Goal: Task Accomplishment & Management: Manage account settings

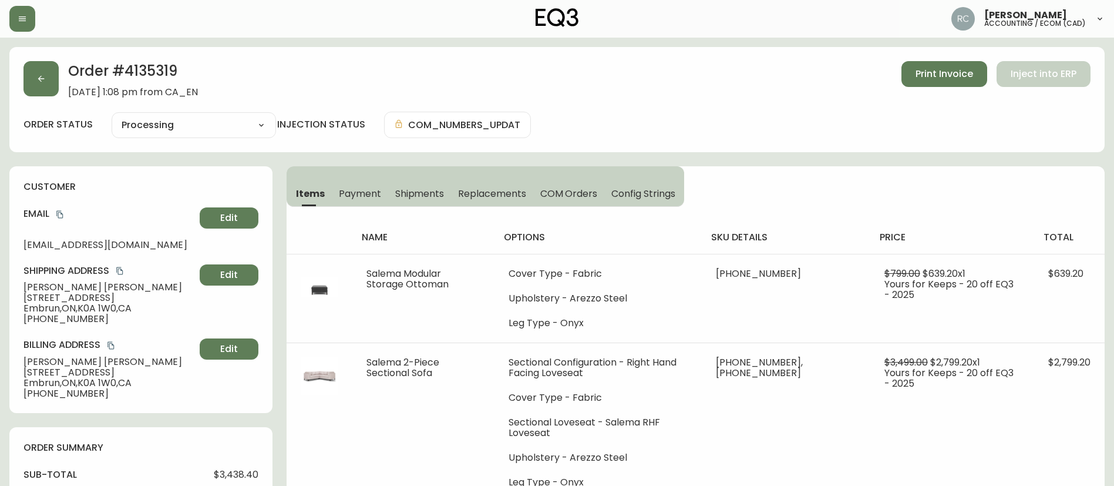
select select "PROCESSING"
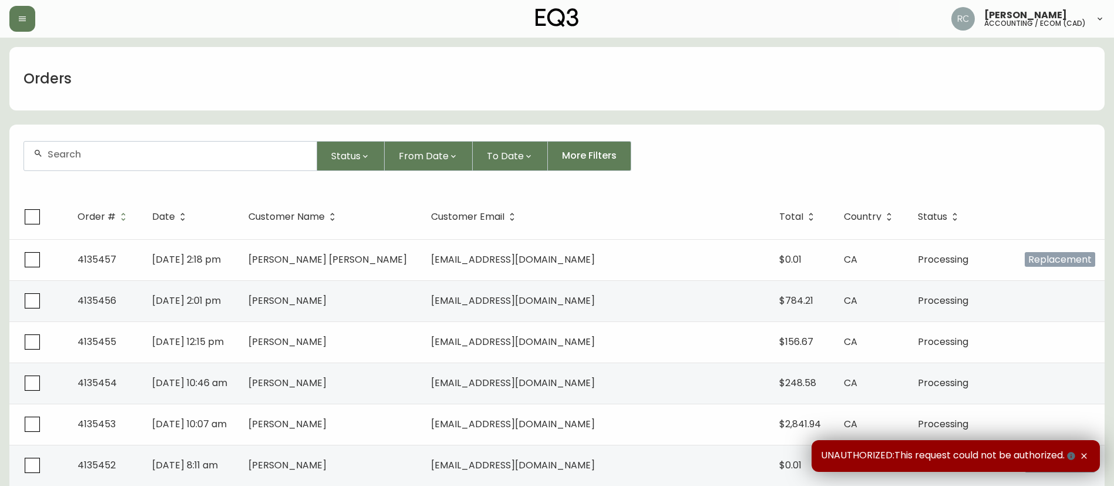
click at [103, 149] on input "text" at bounding box center [178, 154] width 260 height 11
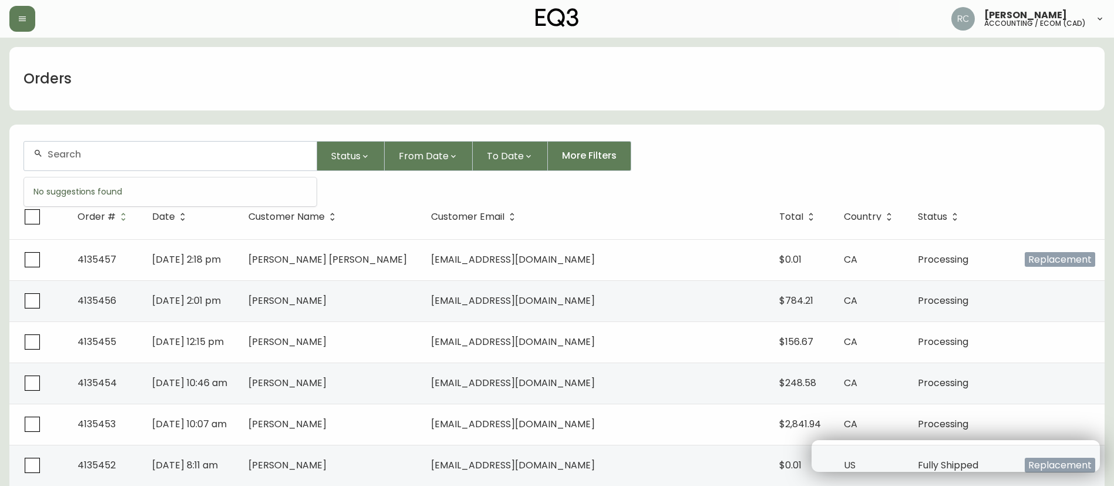
paste input "8576523"
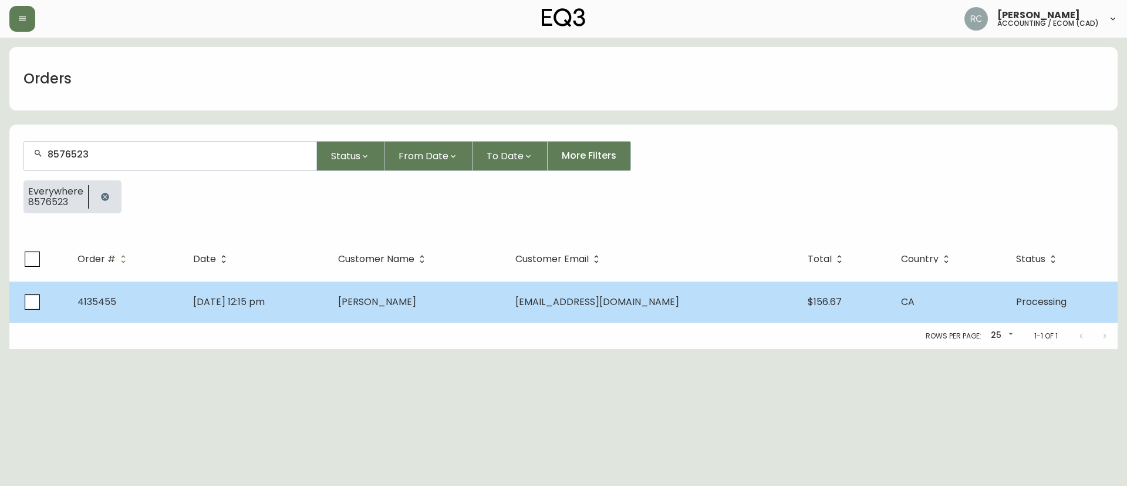
type input "8576523"
drag, startPoint x: 271, startPoint y: 304, endPoint x: 255, endPoint y: 303, distance: 15.9
click at [265, 304] on span "[DATE] 12:15 pm" at bounding box center [229, 302] width 72 height 14
click at [265, 298] on span "[DATE] 12:15 pm" at bounding box center [229, 302] width 72 height 14
click at [392, 308] on span "[PERSON_NAME]" at bounding box center [377, 302] width 78 height 14
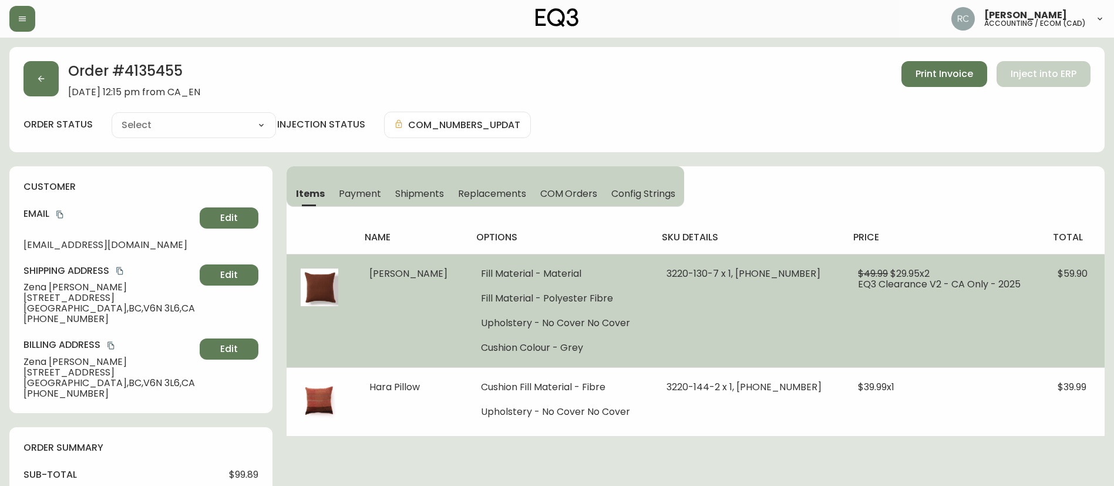
type input "Processing"
select select "PROCESSING"
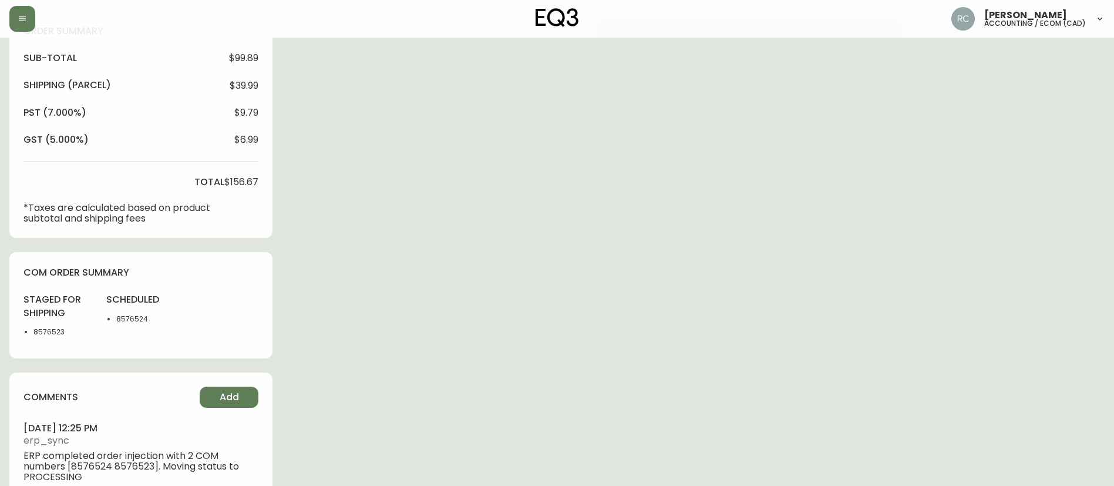
scroll to position [389, 0]
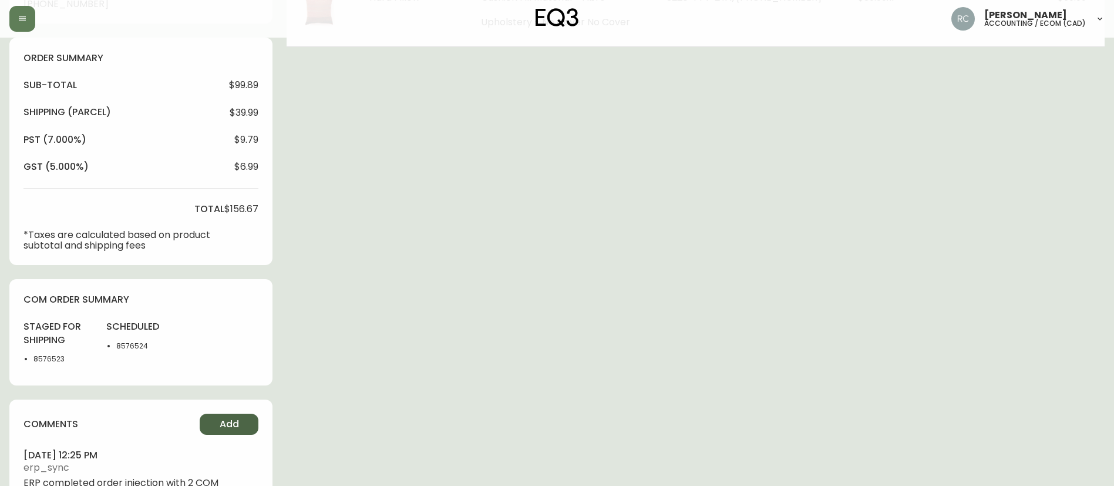
click at [237, 426] on span "Add" at bounding box center [229, 423] width 19 height 13
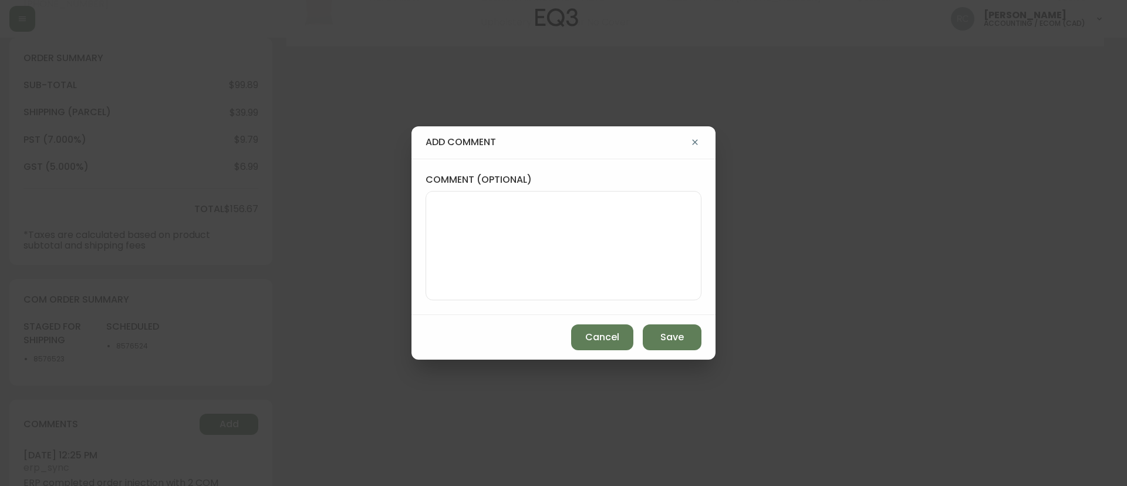
click at [541, 271] on textarea "comment (optional)" at bounding box center [564, 245] width 256 height 94
paste textarea "*AUTOMATIC EMAIL FOR R2S RECEIVED*"
click at [642, 215] on textarea "*AUTOMATIC EMAIL FOR R2S RECEIVED*" at bounding box center [564, 245] width 256 height 94
paste textarea "MANUAL FRAUD REVIEW - APPROVED - same shipping and billing address -"
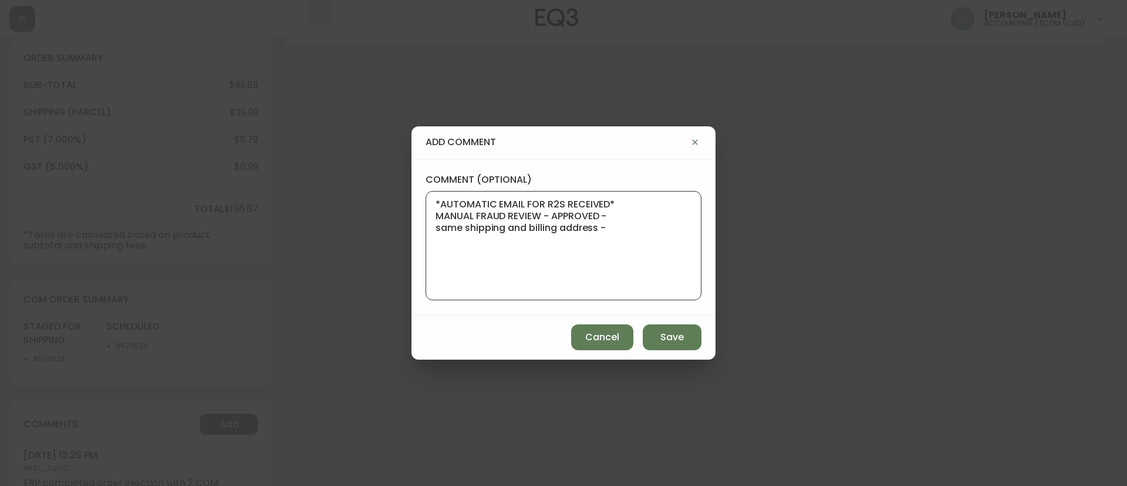
type textarea "*AUTOMATIC EMAIL FOR R2S RECEIVED* MANUAL FRAUD REVIEW - APPROVED - same shippi…"
click at [278, 225] on div "add comment comment (optional) *AUTOMATIC EMAIL FOR R2S RECEIVED* MANUAL FRAUD …" at bounding box center [563, 243] width 1127 height 486
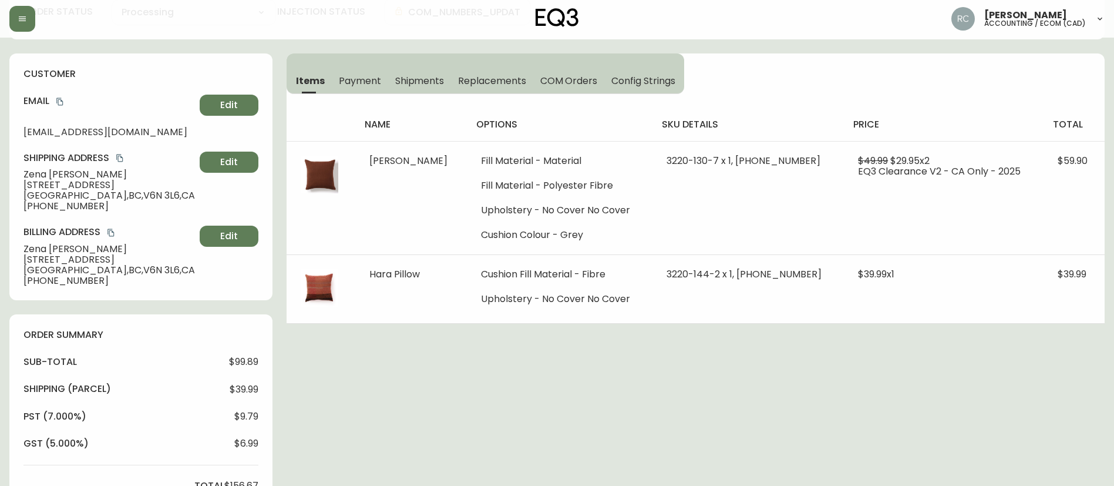
scroll to position [0, 0]
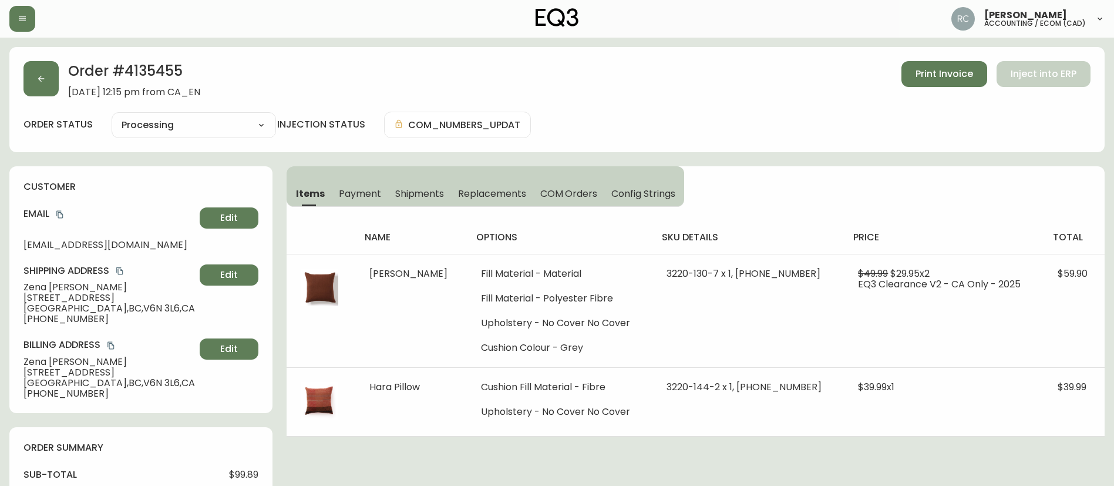
click at [363, 193] on span "Payment" at bounding box center [360, 193] width 42 height 12
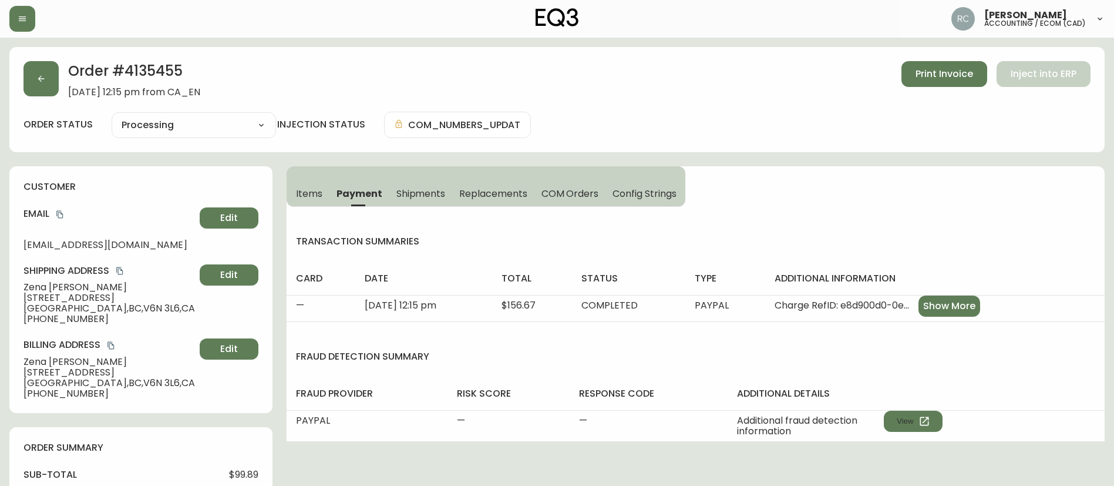
scroll to position [448, 0]
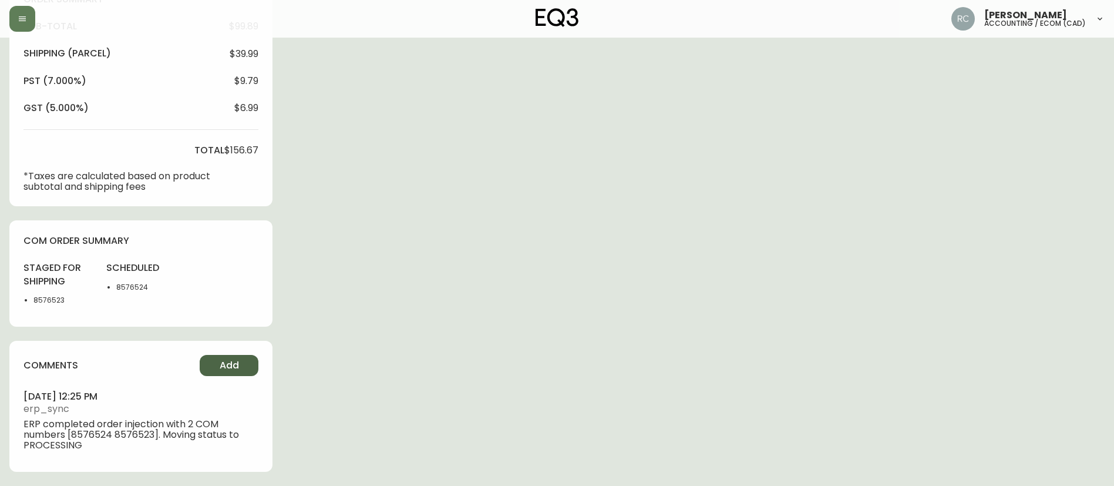
click at [240, 368] on button "Add" at bounding box center [229, 365] width 59 height 21
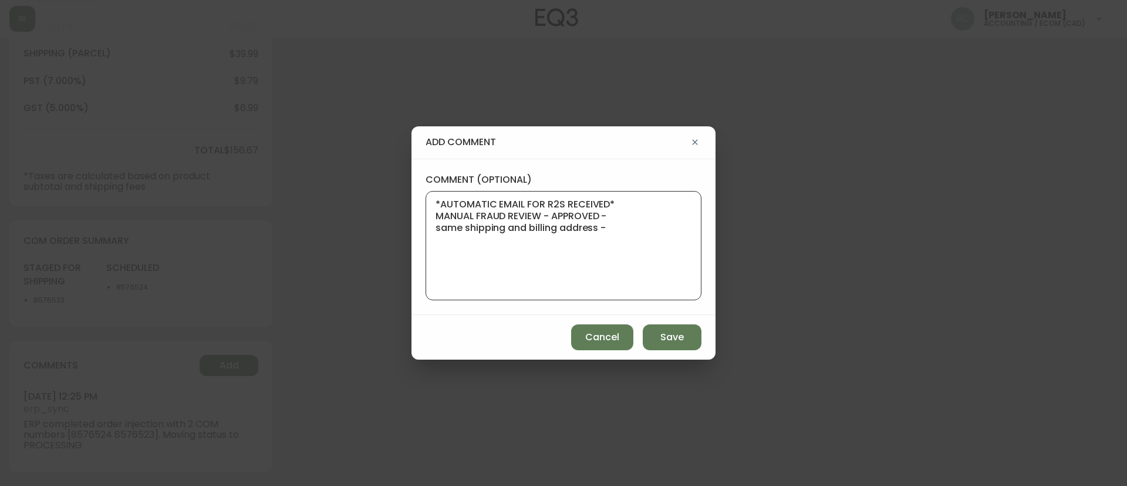
drag, startPoint x: 604, startPoint y: 240, endPoint x: 687, endPoint y: 307, distance: 107.3
click at [368, 214] on div "add comment comment (optional) *AUTOMATIC EMAIL FOR R2S RECEIVED* MANUAL FRAUD …" at bounding box center [563, 243] width 1127 height 486
paste textarea "PayPal"
type textarea "*AUTOMATIC EMAIL FOR R2S RECEIVED* MANUAL FRAUD REVIEW - PayPal"
click at [679, 335] on span "Save" at bounding box center [672, 337] width 23 height 13
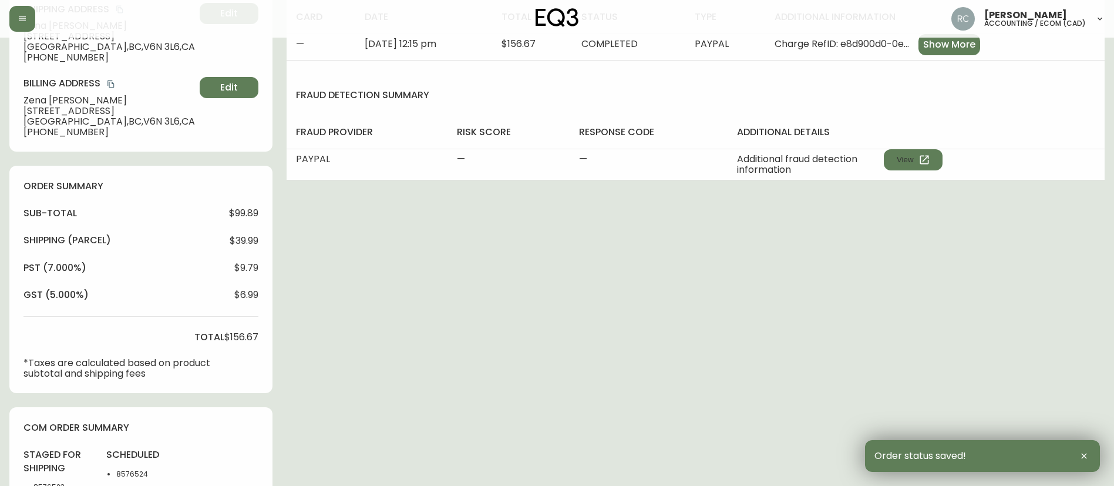
scroll to position [0, 0]
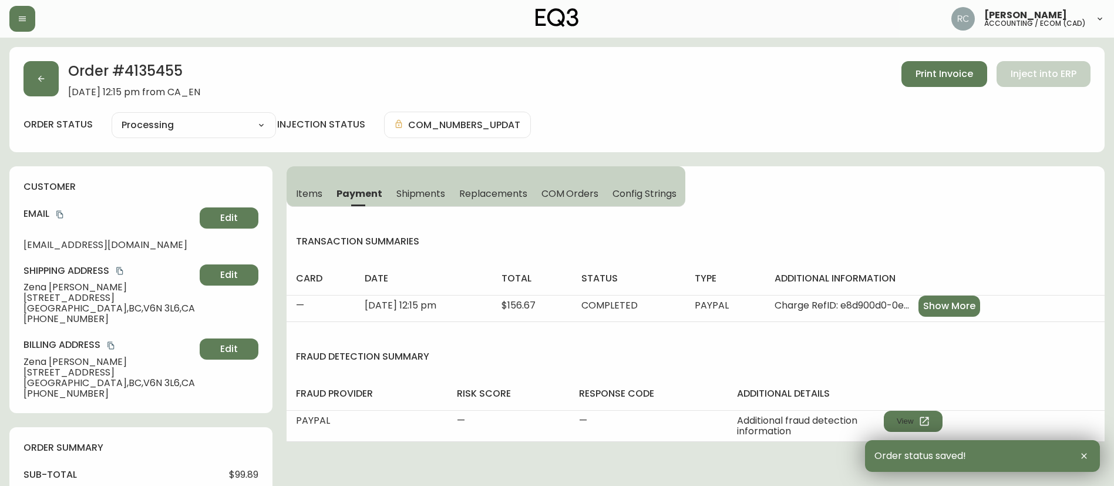
click at [314, 184] on button "Items" at bounding box center [308, 193] width 43 height 26
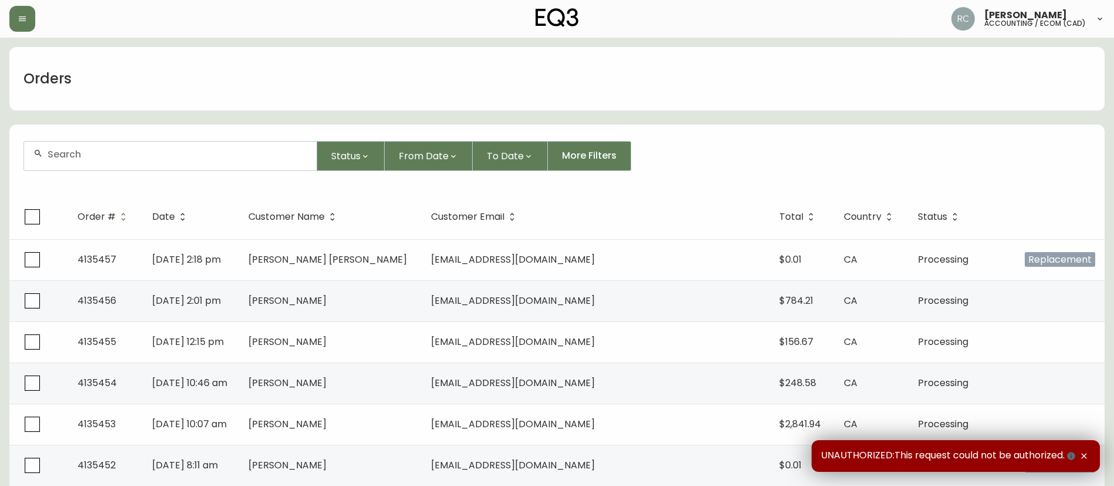
click at [148, 157] on input "text" at bounding box center [178, 154] width 260 height 11
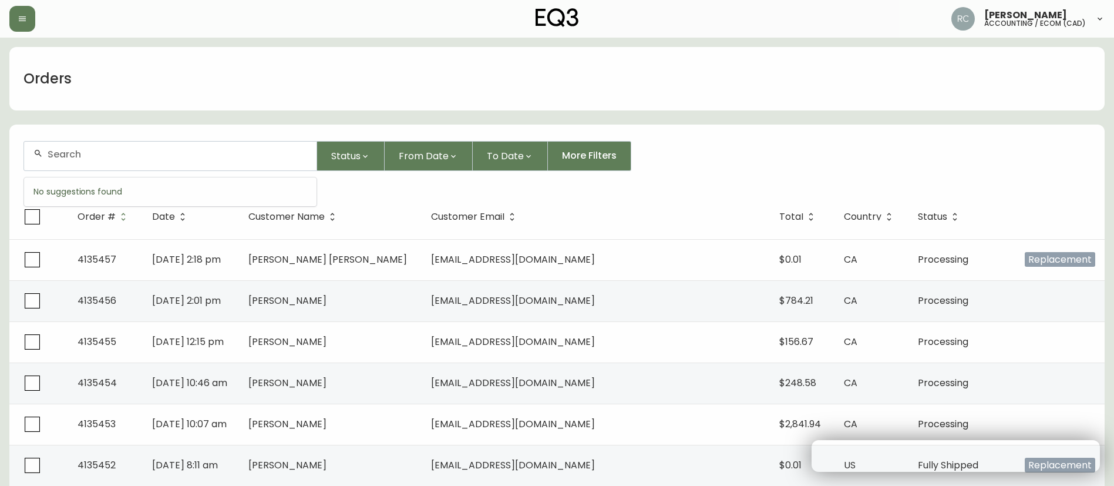
paste input "4135270"
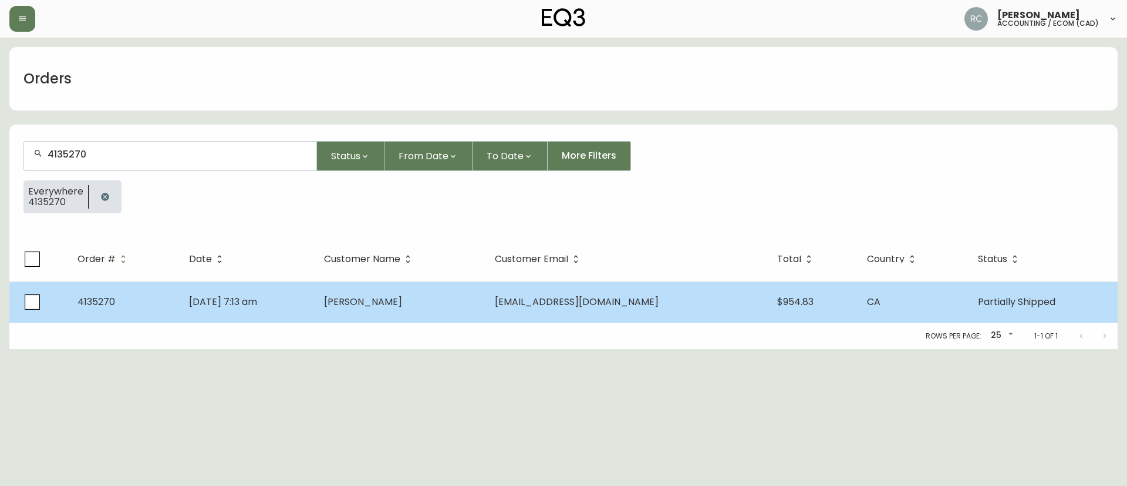
type input "4135270"
click at [314, 290] on td "Sep 11 2025, 7:13 am" at bounding box center [247, 301] width 134 height 41
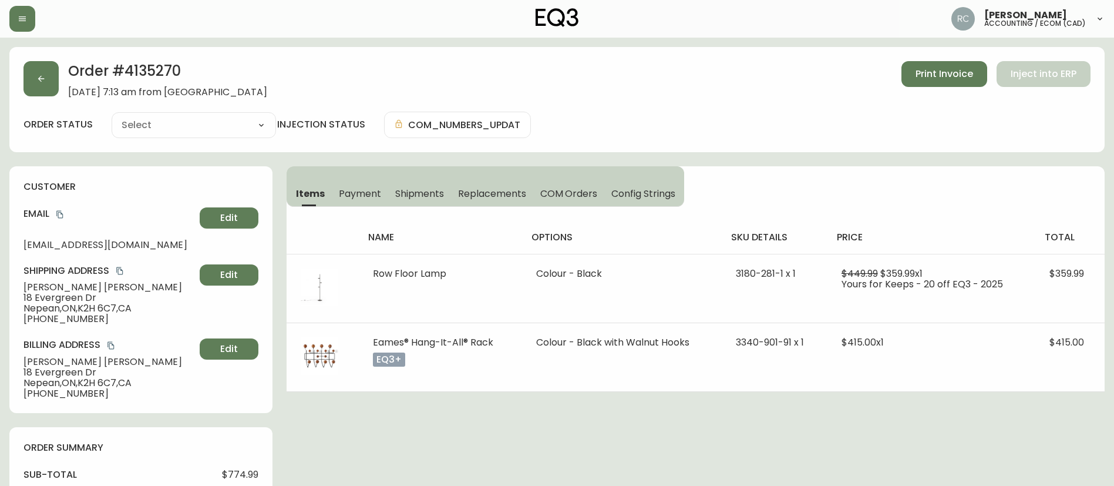
type input "Partially Shipped"
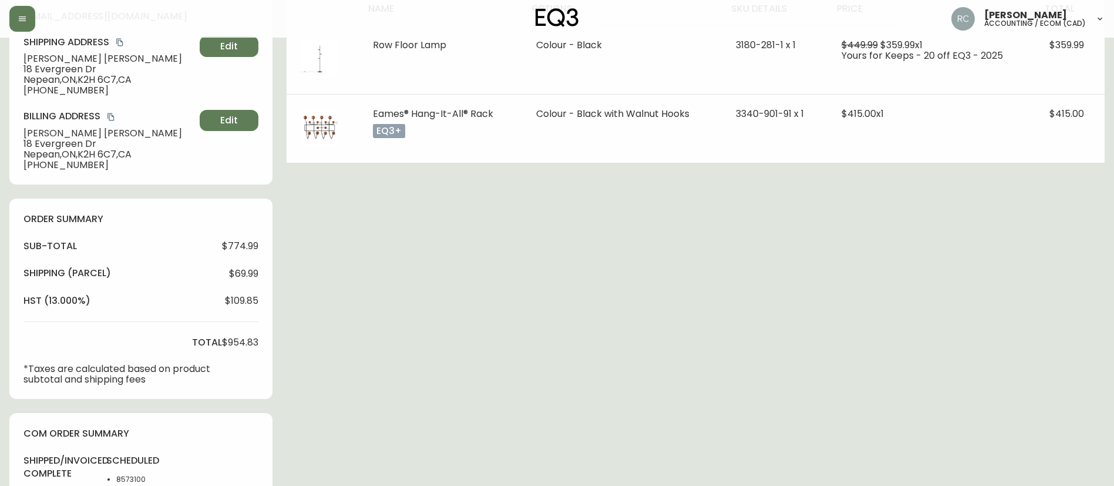
select select "PARTIALLY_SHIPPED"
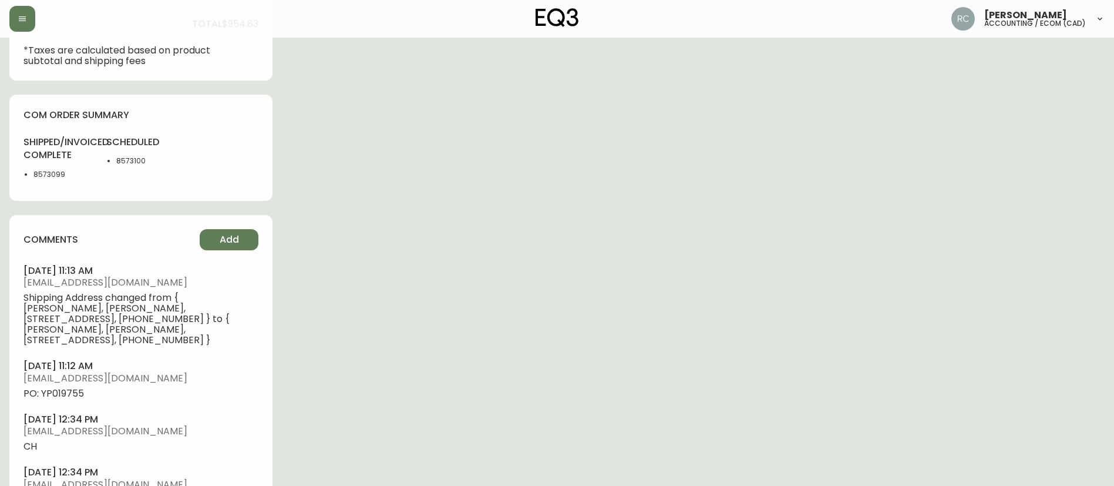
scroll to position [646, 0]
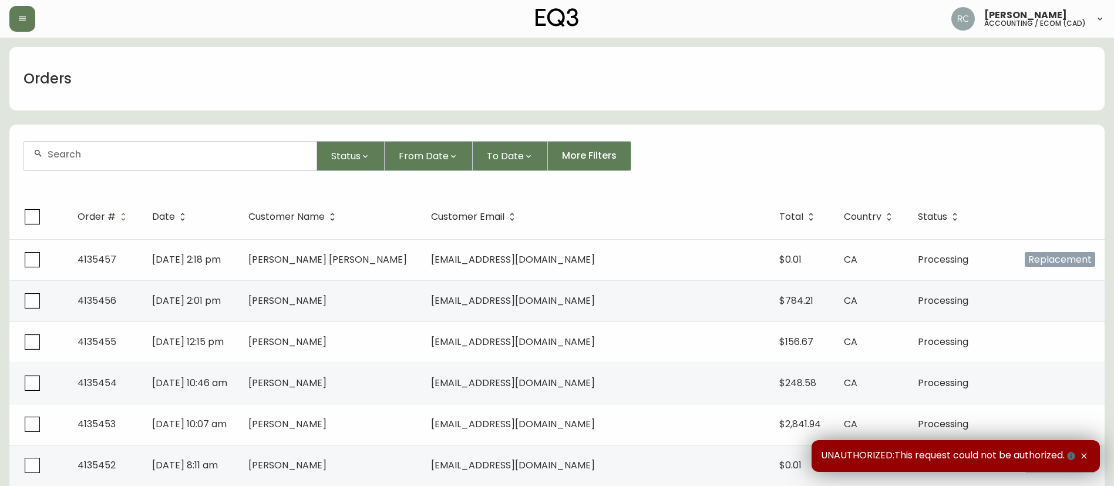
click at [231, 161] on div at bounding box center [170, 155] width 292 height 29
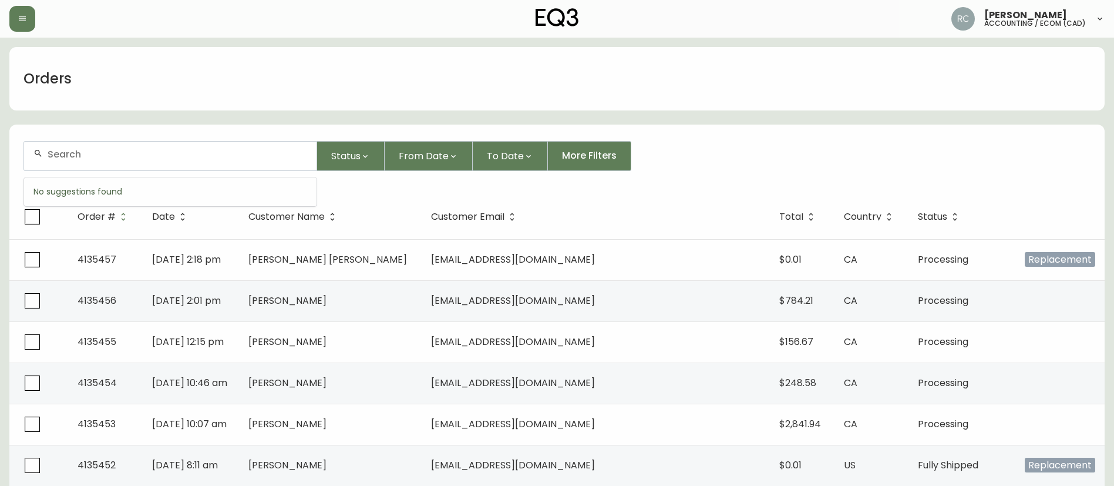
click at [246, 150] on input "text" at bounding box center [178, 154] width 260 height 11
click at [79, 144] on div at bounding box center [170, 155] width 292 height 29
paste input "4135271"
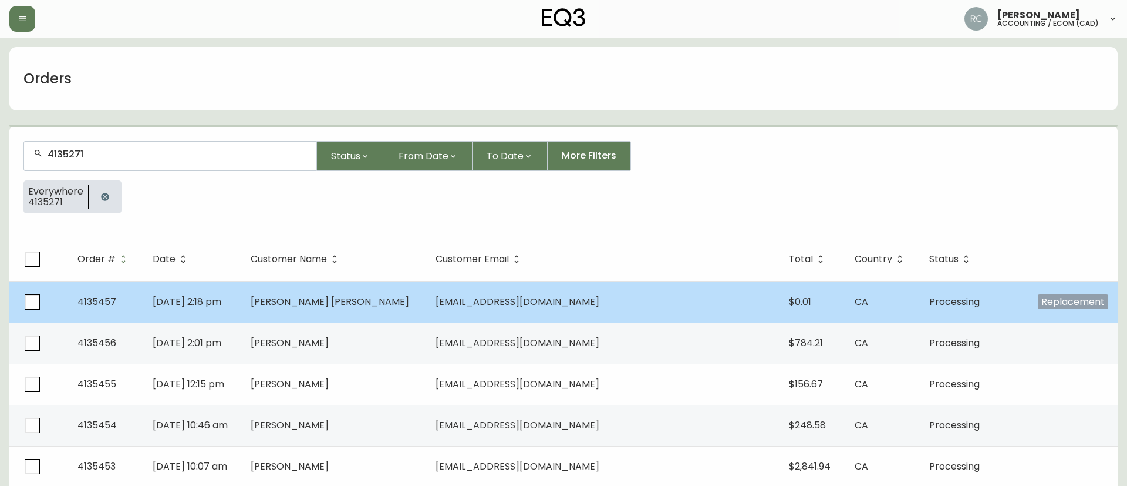
type input "4135271"
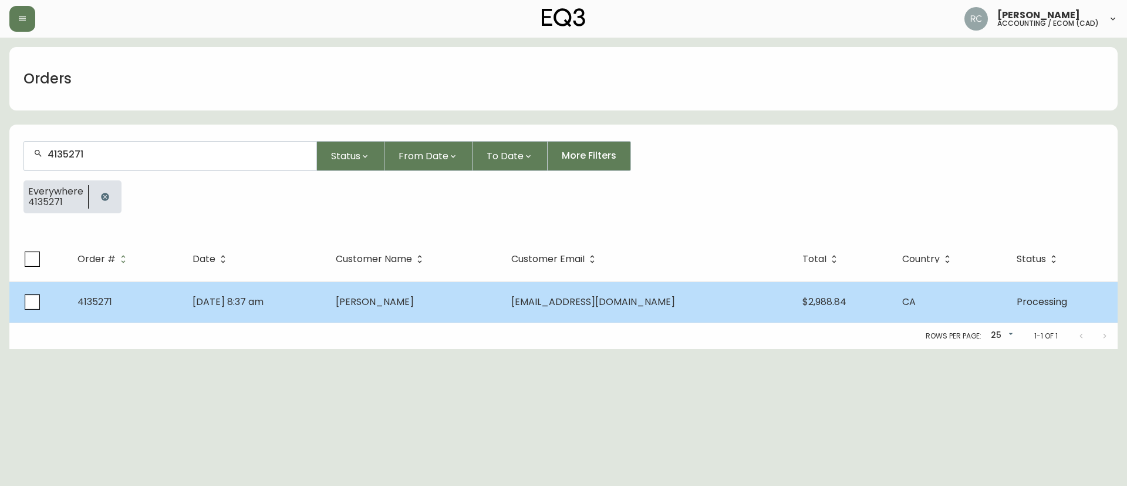
click at [326, 288] on td "Sep 11 2025, 8:37 am" at bounding box center [254, 301] width 143 height 41
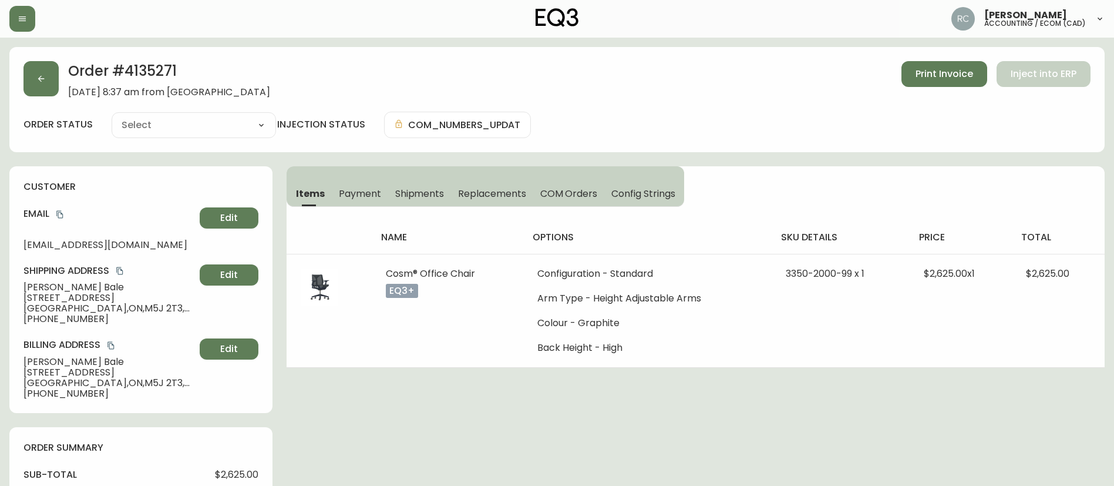
type input "Processing"
select select "PROCESSING"
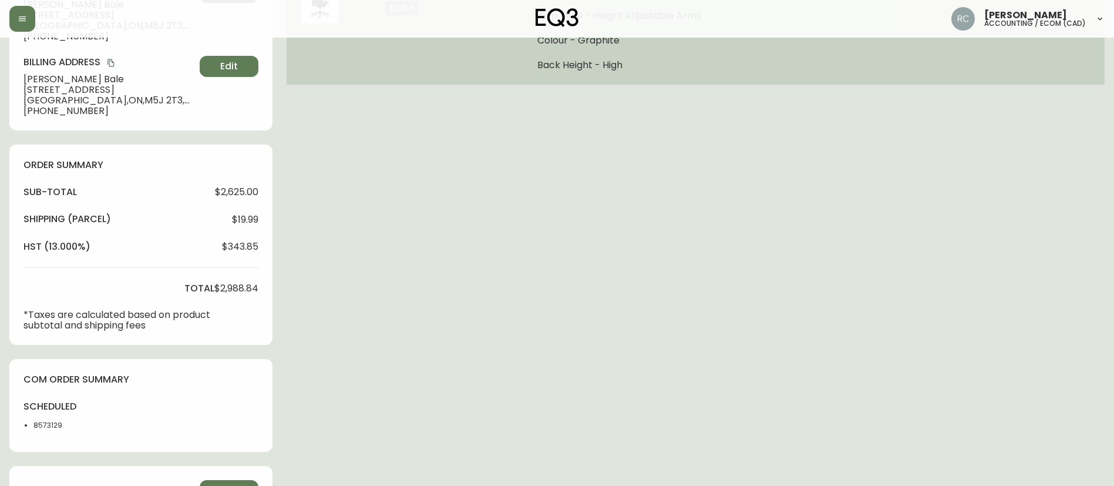
scroll to position [450, 0]
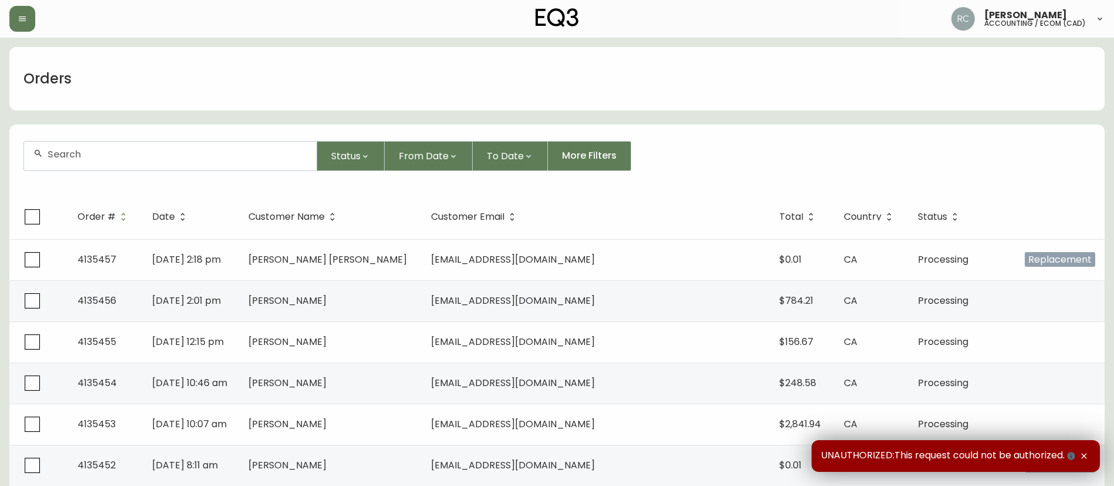
click at [146, 145] on div at bounding box center [170, 155] width 292 height 29
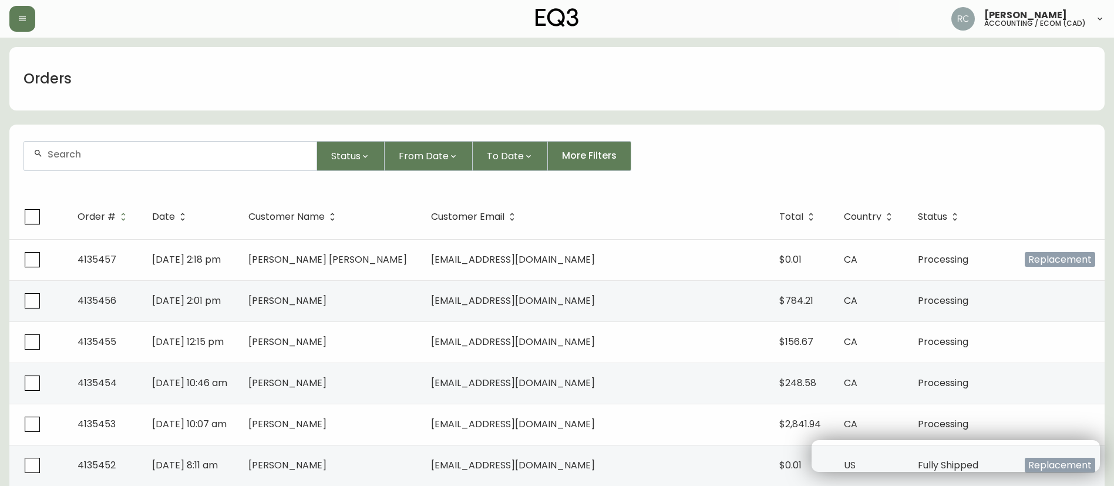
paste input "4135272"
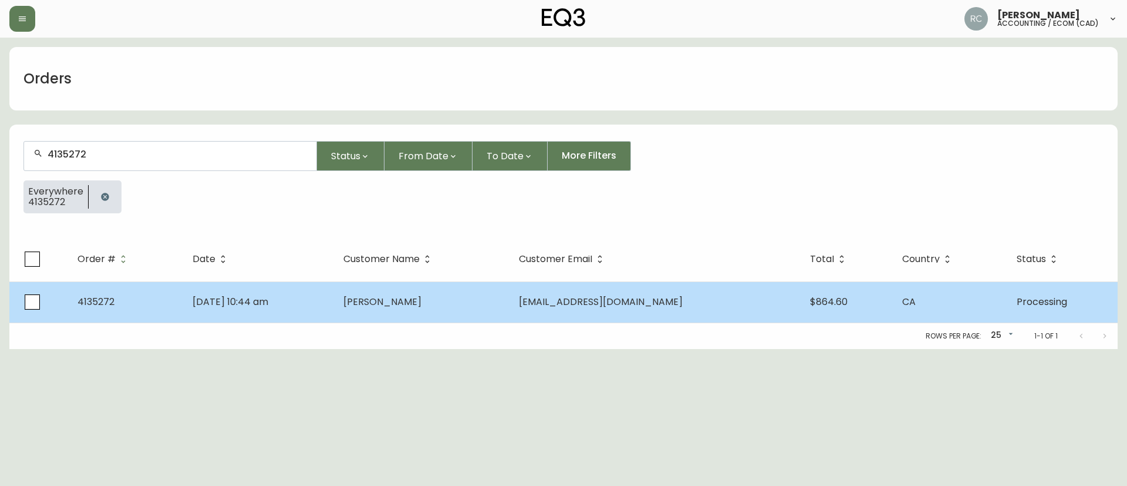
type input "4135272"
click at [268, 297] on span "Sep 11 2025, 10:44 am" at bounding box center [231, 302] width 76 height 14
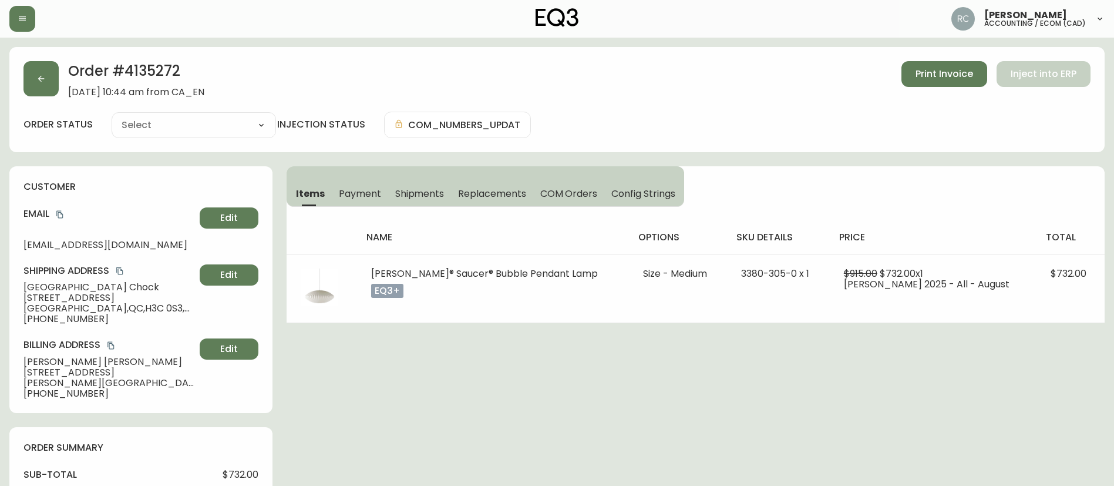
scroll to position [551, 0]
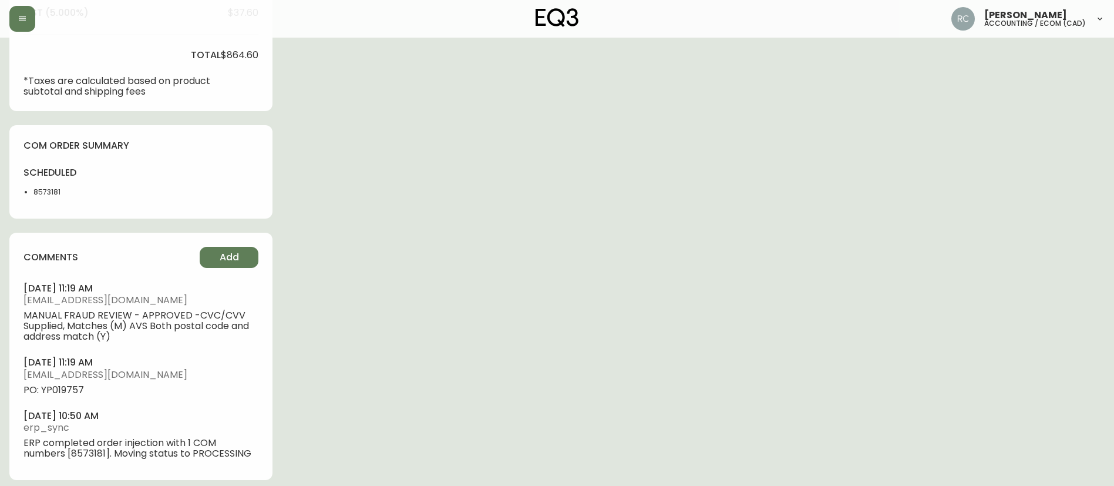
type input "Processing"
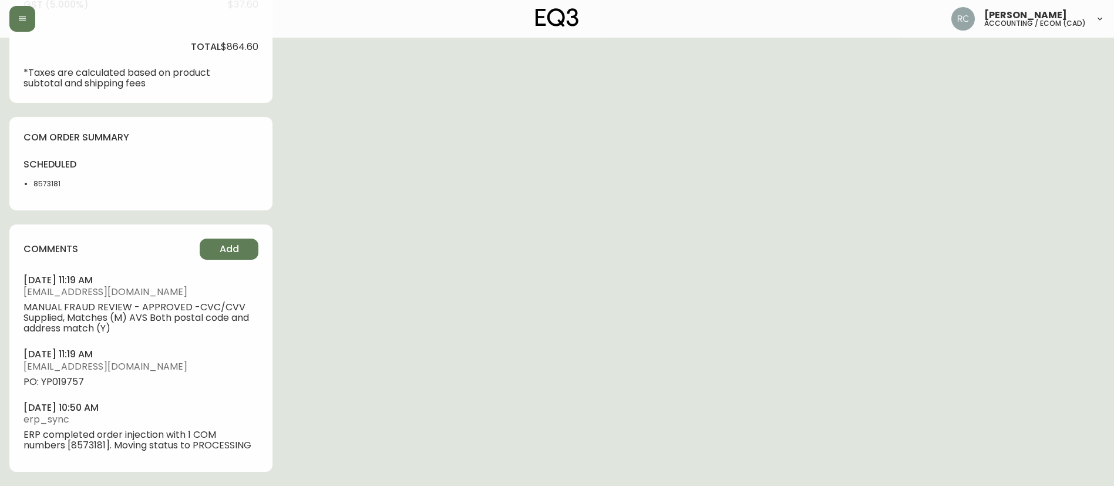
select select "PROCESSING"
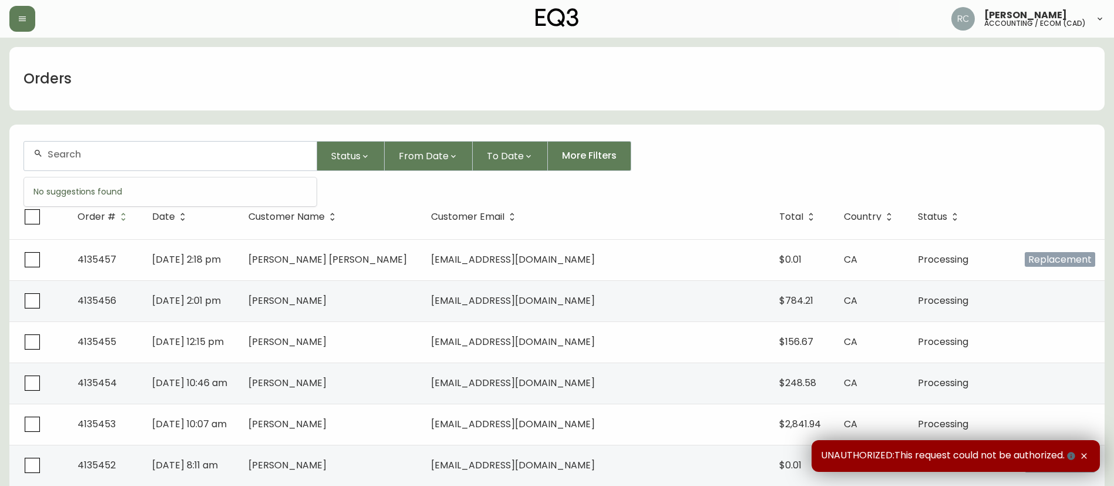
click at [236, 156] on input "text" at bounding box center [178, 154] width 260 height 11
paste input "4135280"
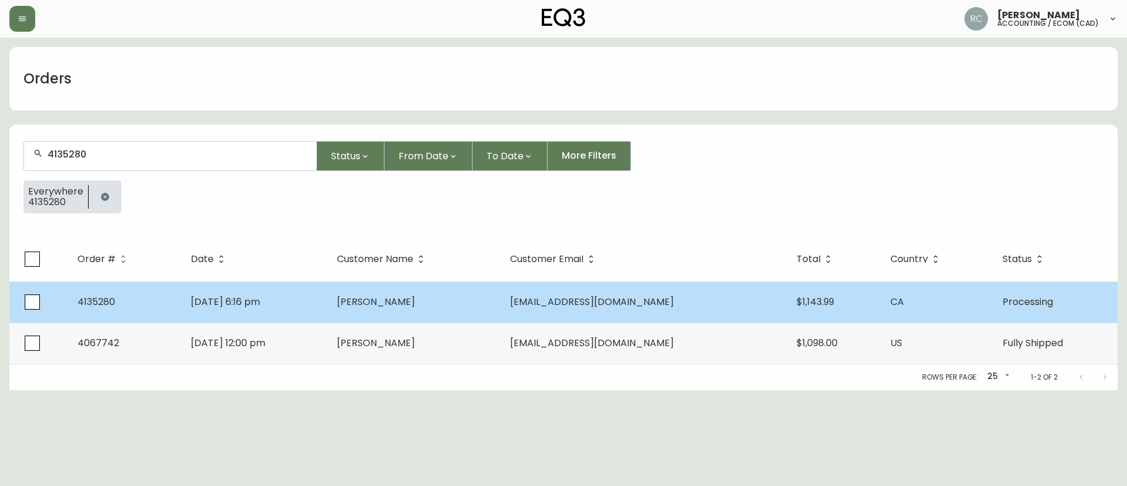
type input "4135280"
click at [315, 307] on td "Sep 11 2025, 6:16 pm" at bounding box center [254, 301] width 146 height 41
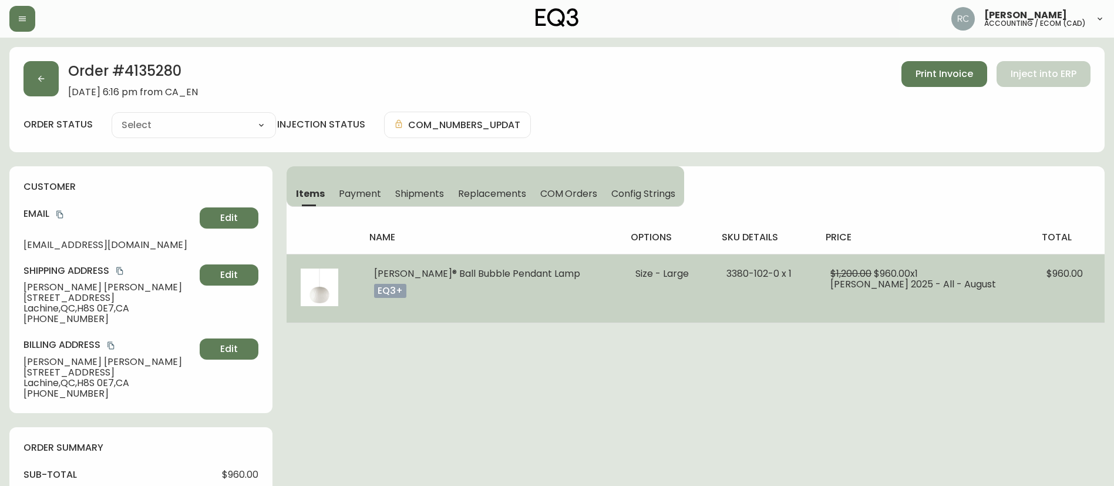
type input "Processing"
select select "PROCESSING"
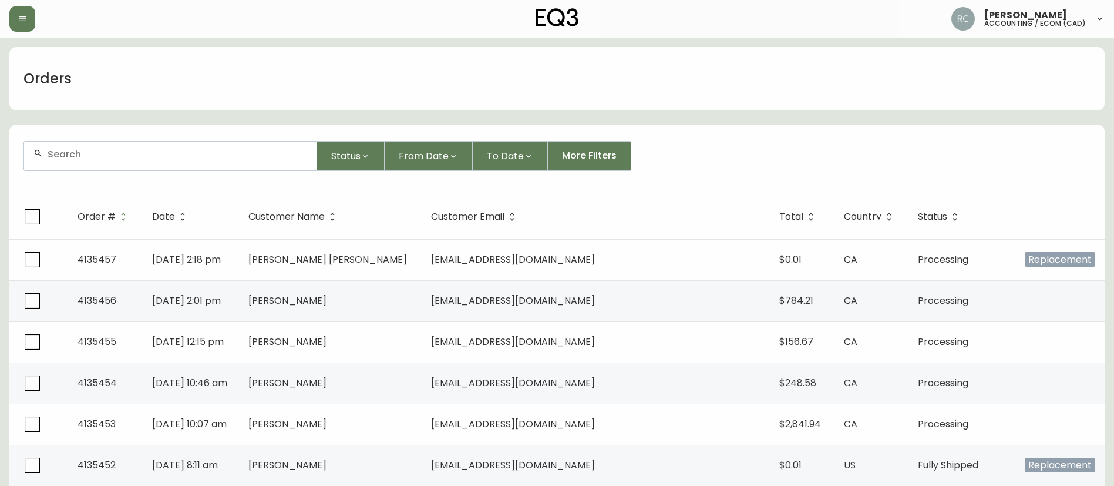
click at [265, 152] on input "text" at bounding box center [178, 154] width 260 height 11
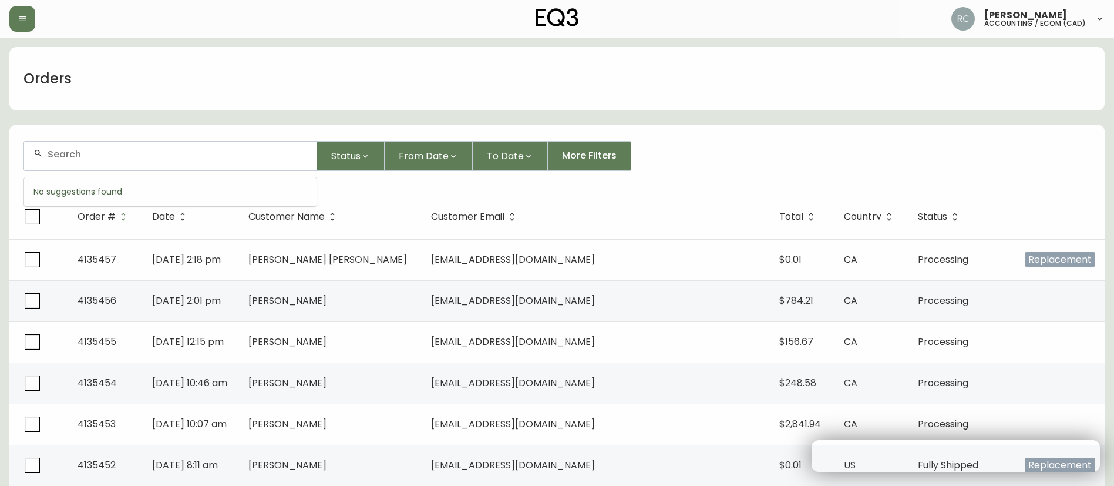
paste input "4135287"
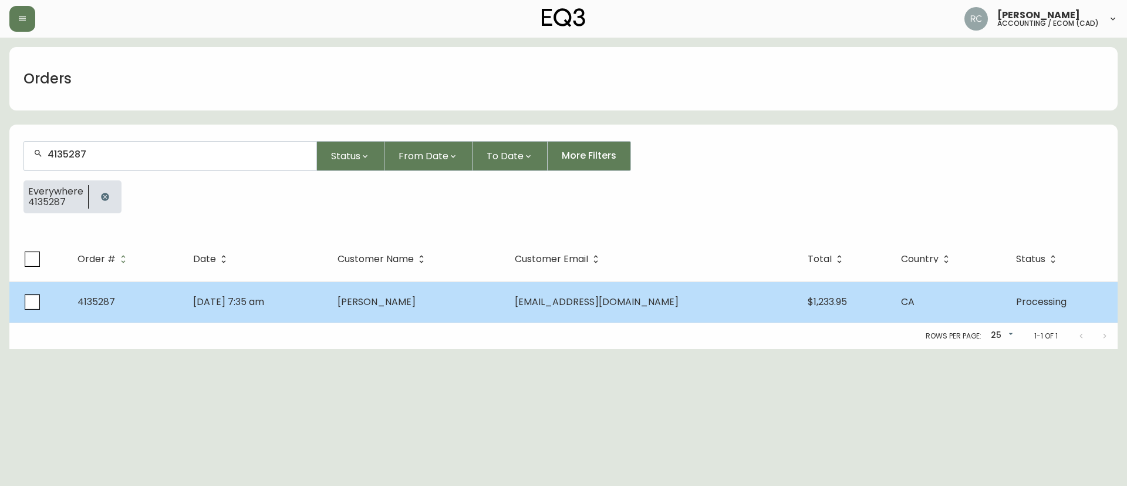
type input "4135287"
click at [412, 304] on span "Dylan Linthorne" at bounding box center [377, 302] width 78 height 14
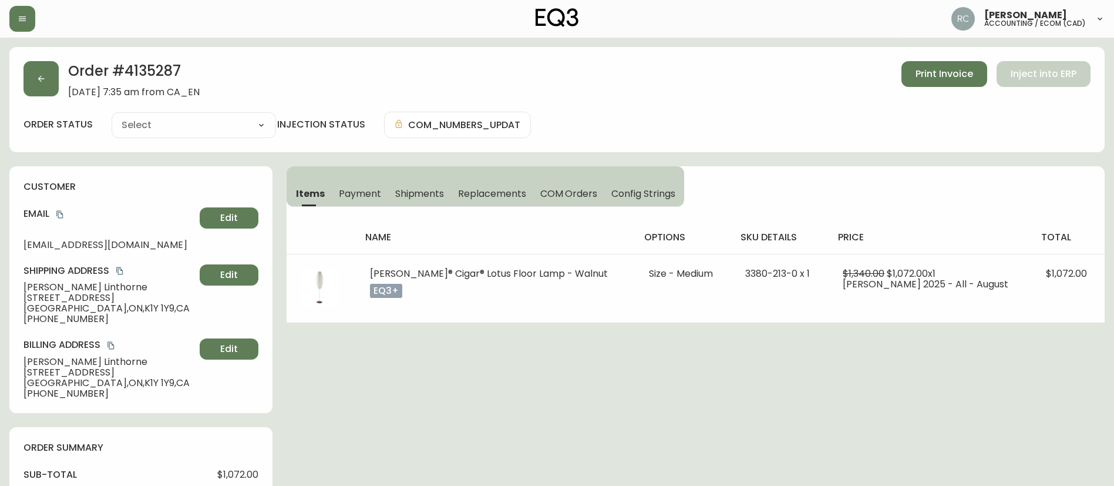
type input "Processing"
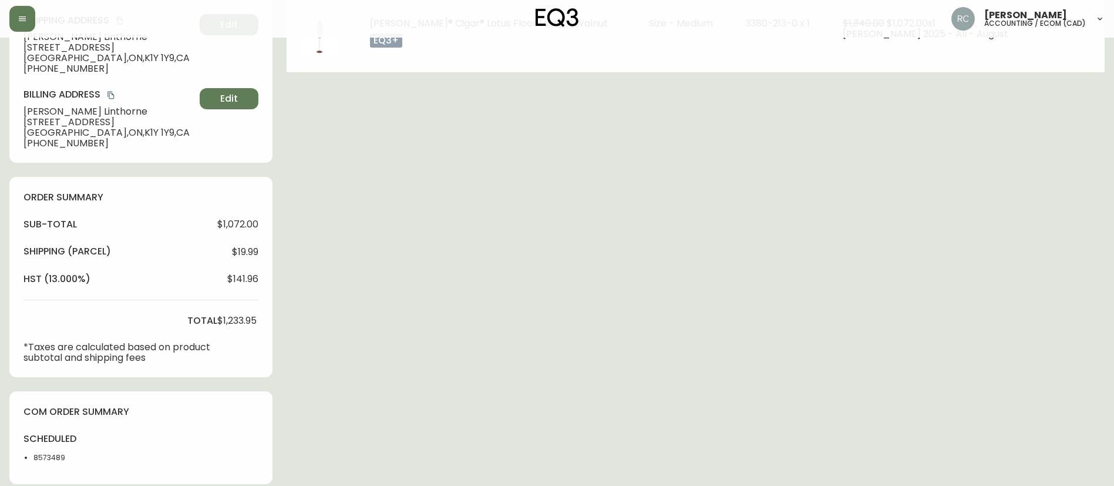
select select "PROCESSING"
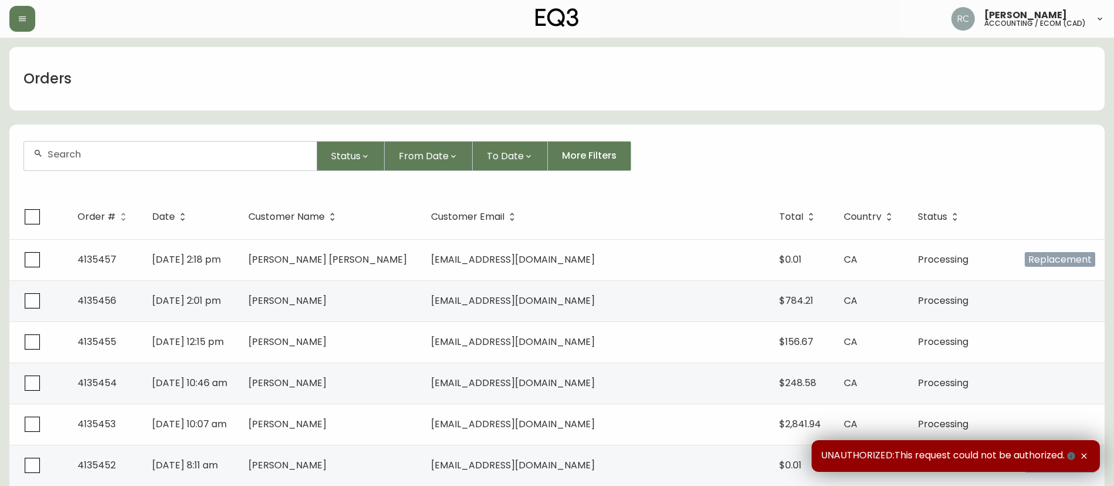
click at [250, 159] on input "text" at bounding box center [178, 154] width 260 height 11
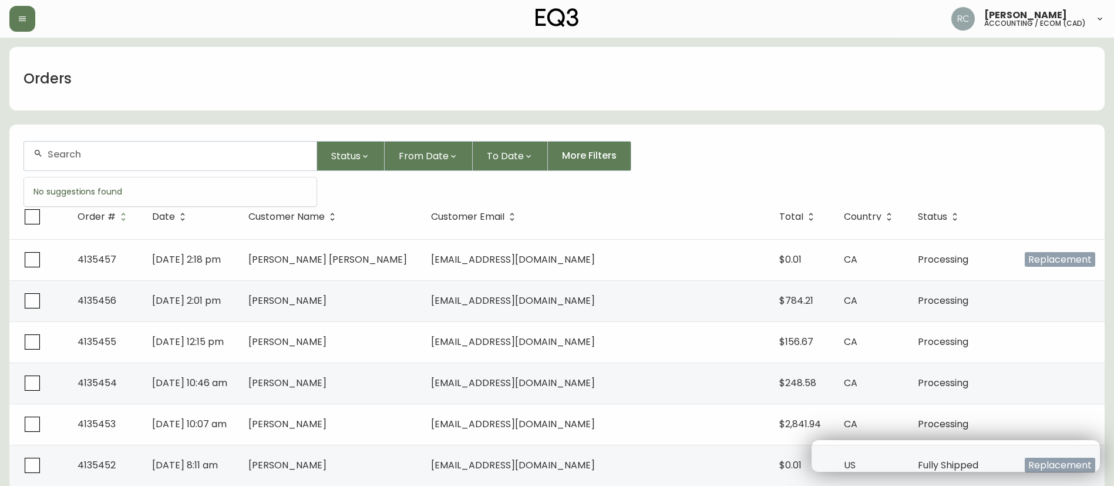
paste input "4135339"
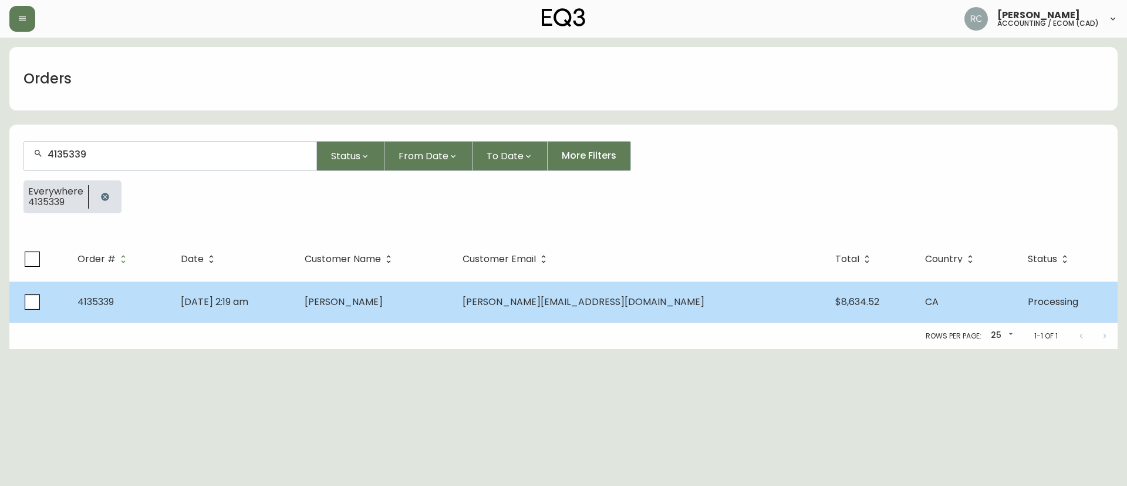
type input "4135339"
click at [295, 302] on td "Sep 14 2025, 2:19 am" at bounding box center [232, 301] width 123 height 41
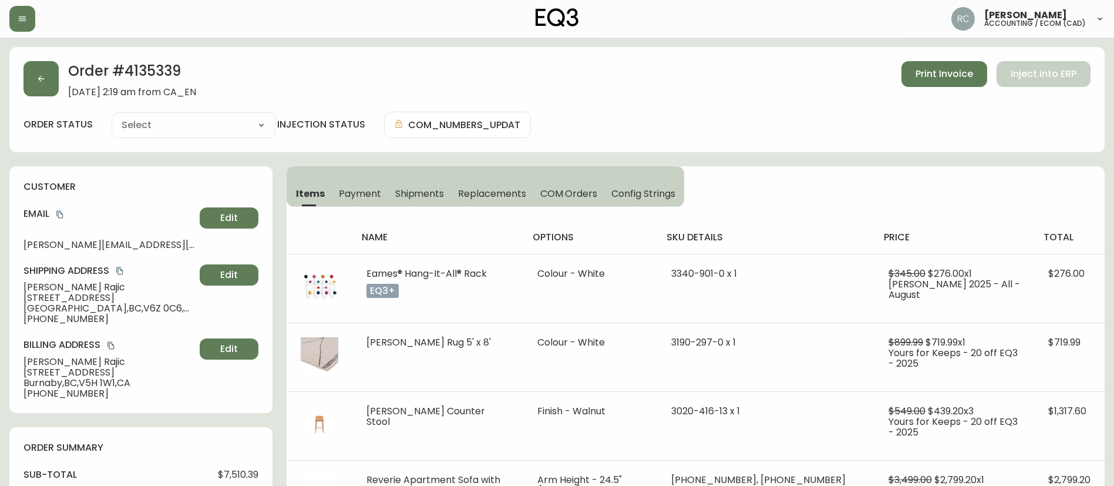
type input "Processing"
select select "PROCESSING"
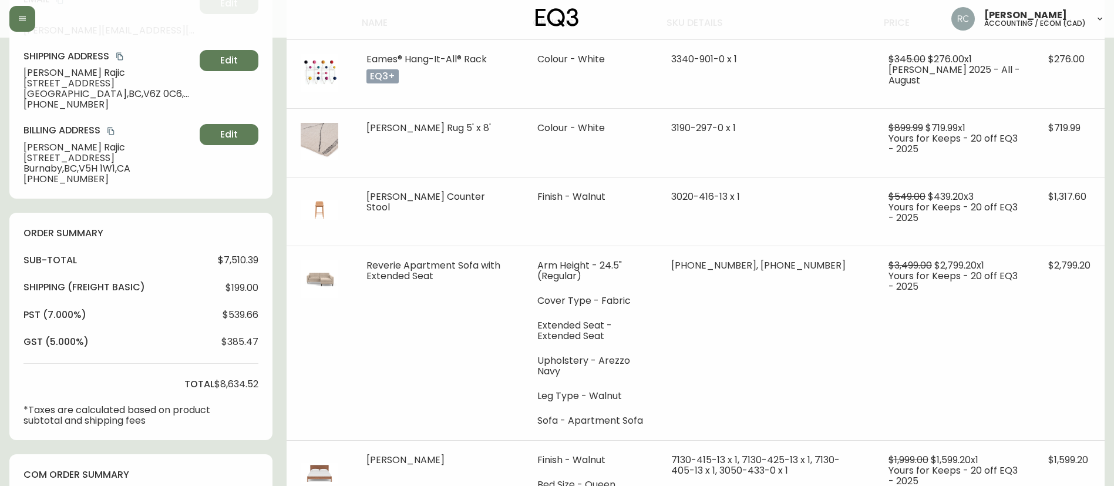
scroll to position [445, 0]
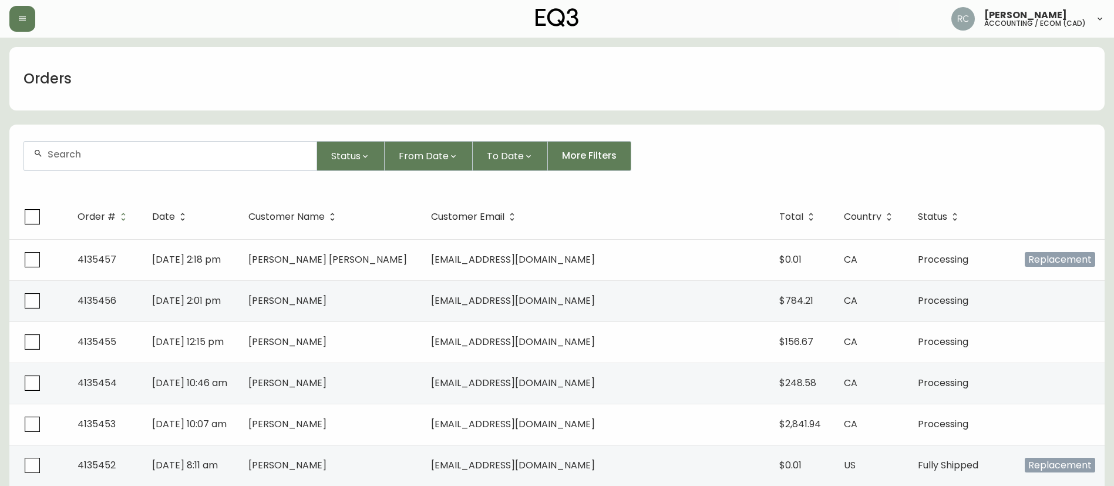
click at [258, 93] on div "Orders" at bounding box center [556, 78] width 1095 height 63
